Goal: Find specific page/section: Find specific page/section

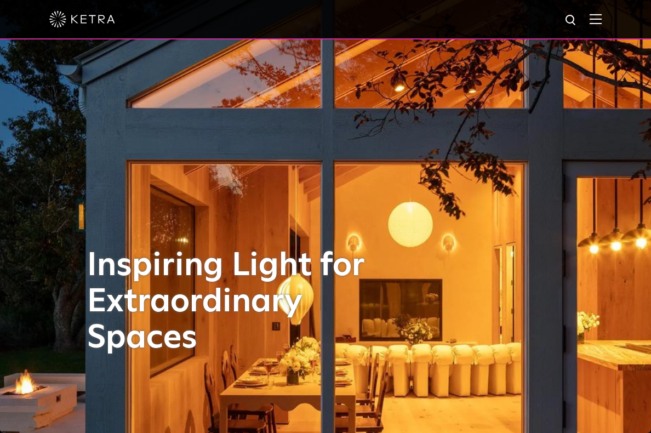
click at [596, 22] on img at bounding box center [596, 19] width 12 height 10
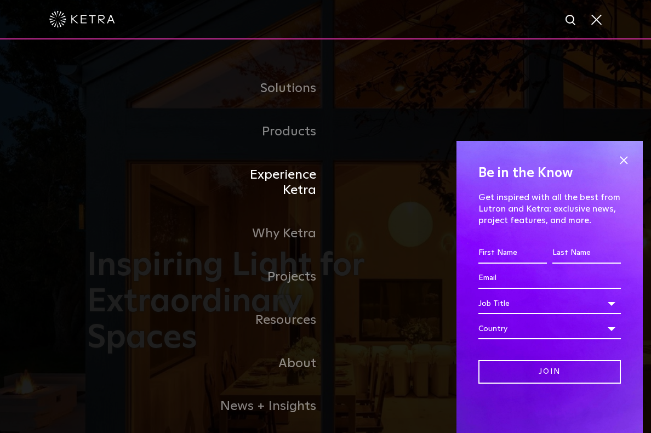
click at [293, 170] on link "Experience Ketra" at bounding box center [269, 182] width 112 height 59
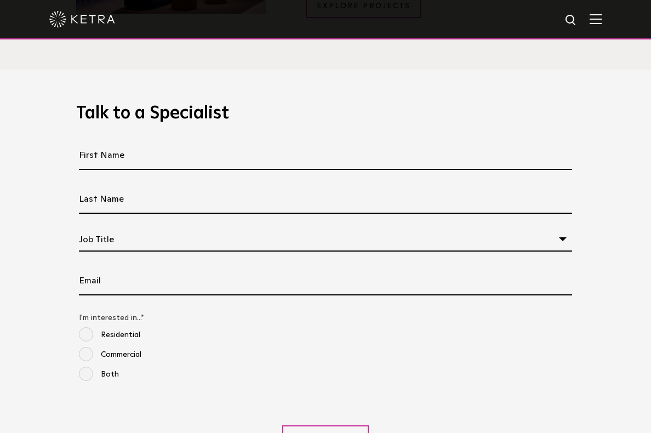
scroll to position [489, 0]
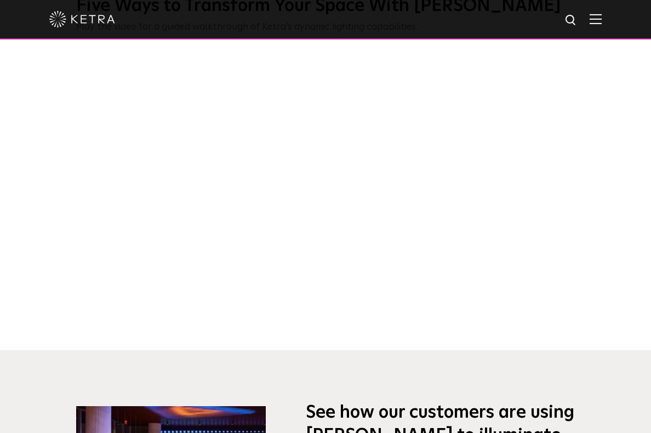
click at [594, 23] on img at bounding box center [596, 19] width 12 height 10
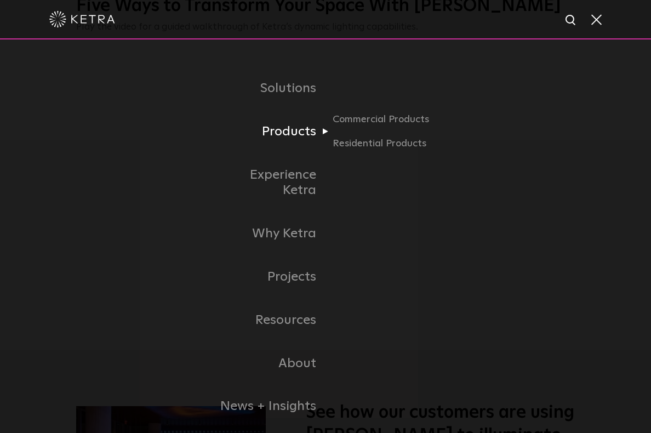
click at [299, 130] on link "Products" at bounding box center [269, 131] width 112 height 43
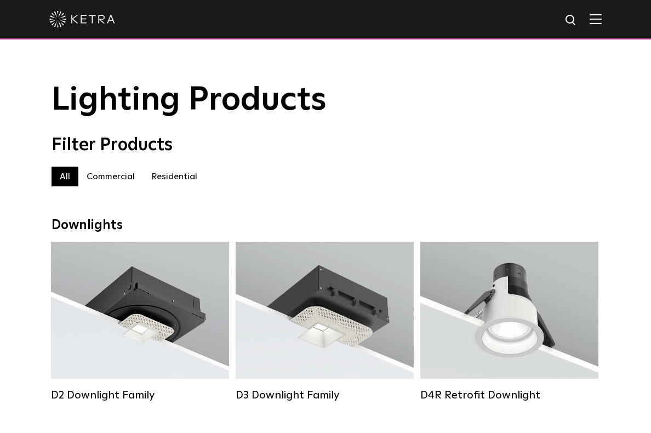
click at [596, 18] on img at bounding box center [596, 19] width 12 height 10
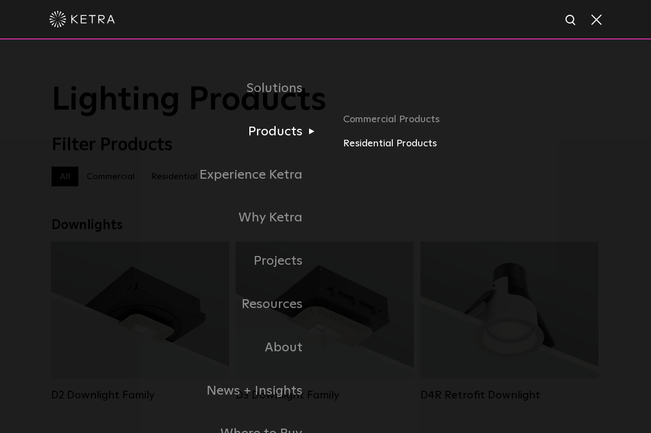
click at [400, 146] on link "Residential Products" at bounding box center [471, 144] width 257 height 16
